Goal: Transaction & Acquisition: Purchase product/service

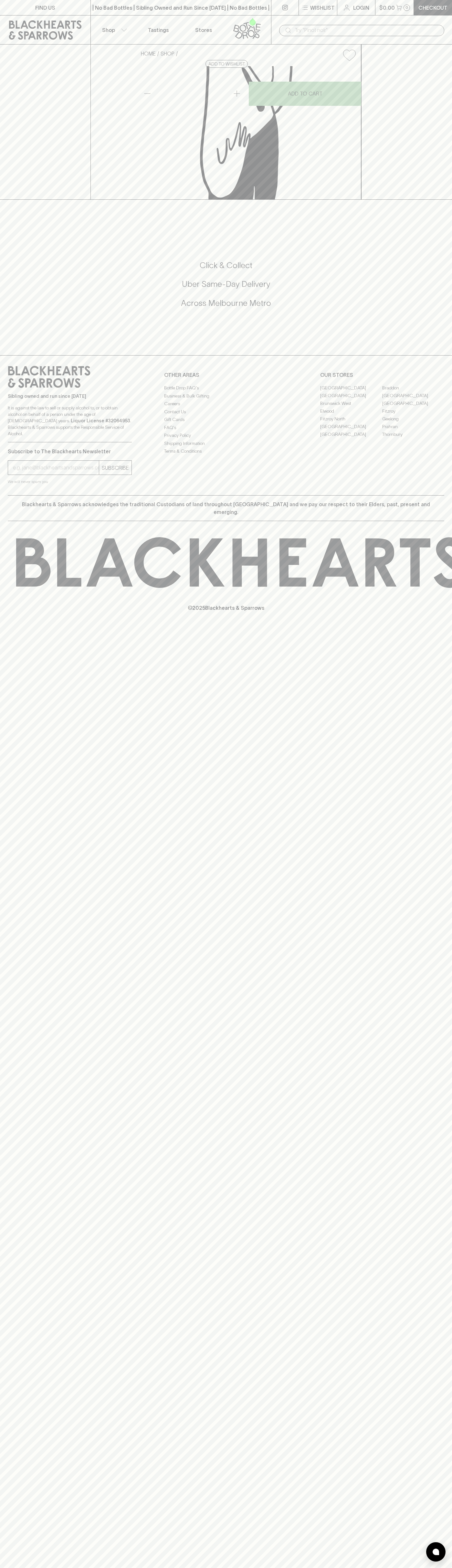
click at [294, 14] on link at bounding box center [284, 7] width 27 height 15
click at [433, 69] on div "HOME SHOP Hurdle Creek Pastis $109.00 Add to wishlist No Further Discounts 1 AD…" at bounding box center [226, 122] width 452 height 155
click at [309, 1567] on html "FIND US | No Bad Bottles | Sibling Owned and Run Since 2006 | No Bad Bottles | …" at bounding box center [226, 784] width 452 height 1568
click at [8, 200] on div "HOME SHOP Hurdle Creek Pastis $109.00 Add to wishlist No Further Discounts 1 AD…" at bounding box center [226, 122] width 452 height 155
